Goal: Find specific page/section: Find specific page/section

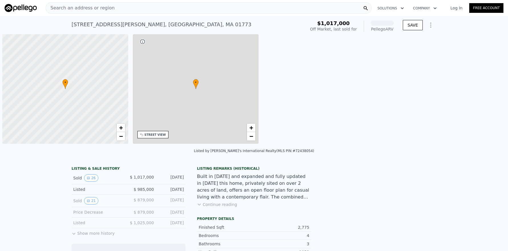
scroll to position [0, 2]
